Goal: Find contact information: Find contact information

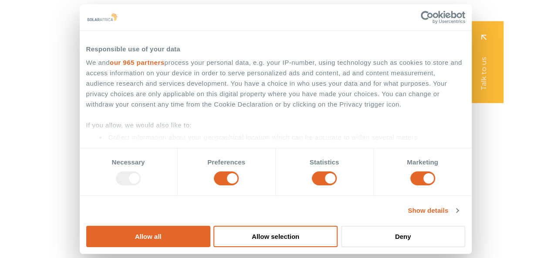
click at [429, 46] on span "Contact" at bounding box center [422, 45] width 28 height 10
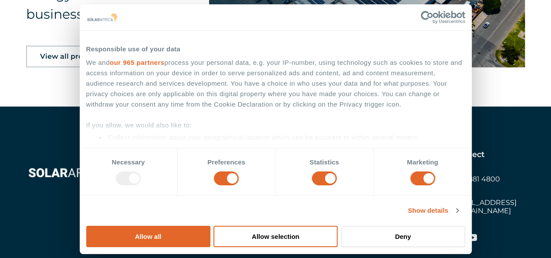
scroll to position [1461, 0]
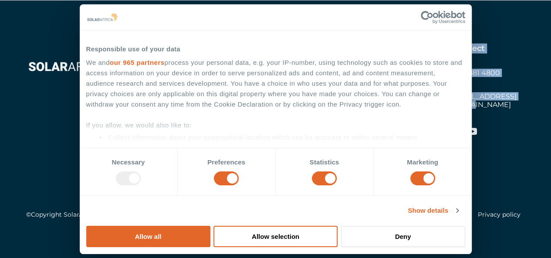
drag, startPoint x: 448, startPoint y: 97, endPoint x: 539, endPoint y: 98, distance: 91.4
click at [539, 98] on div "Learn Solutions Company Insights Explore Industries Projects Collaborate Contac…" at bounding box center [275, 133] width 551 height 266
click at [539, 99] on div "Learn Solutions Company Insights Explore Industries Projects Collaborate Contac…" at bounding box center [275, 133] width 551 height 266
drag, startPoint x: 529, startPoint y: 96, endPoint x: 435, endPoint y: 101, distance: 94.6
click at [435, 101] on div "Learn Solutions Company Insights Explore Industries Projects Collaborate Contac…" at bounding box center [275, 133] width 551 height 266
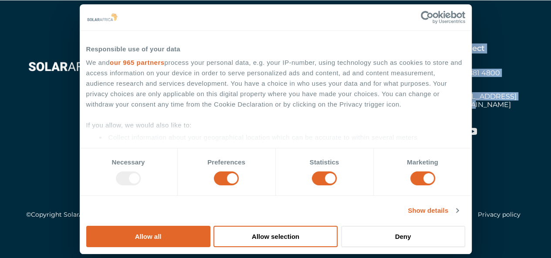
click at [437, 101] on div "Learn Solutions Company Insights Explore Industries Projects Collaborate Contac…" at bounding box center [333, 93] width 384 height 98
drag, startPoint x: 448, startPoint y: 96, endPoint x: 496, endPoint y: 93, distance: 48.9
click at [498, 93] on div "Learn Solutions Company Insights Explore Industries Projects Collaborate Contac…" at bounding box center [333, 93] width 384 height 98
click at [438, 94] on div "Collaborate Contact Careers Get a quote" at bounding box center [404, 72] width 94 height 57
